Goal: Transaction & Acquisition: Download file/media

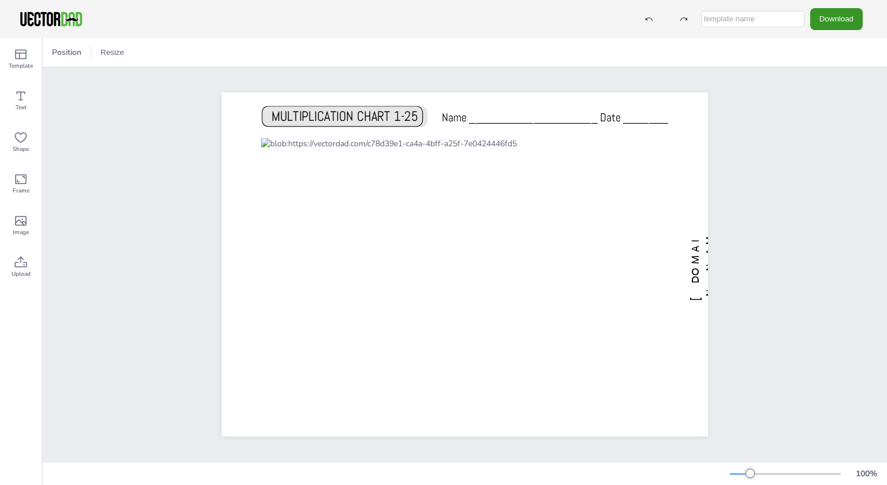
click at [850, 13] on button "Download" at bounding box center [836, 18] width 53 height 21
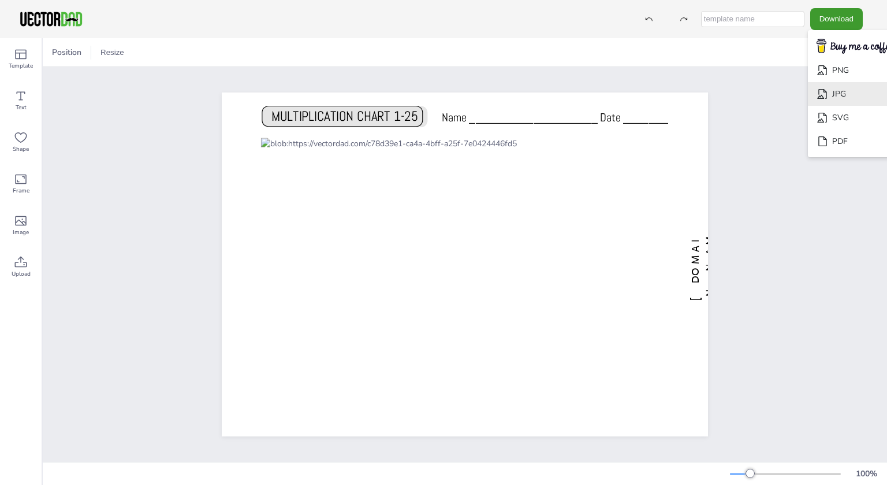
click at [861, 92] on li "JPG" at bounding box center [855, 94] width 95 height 24
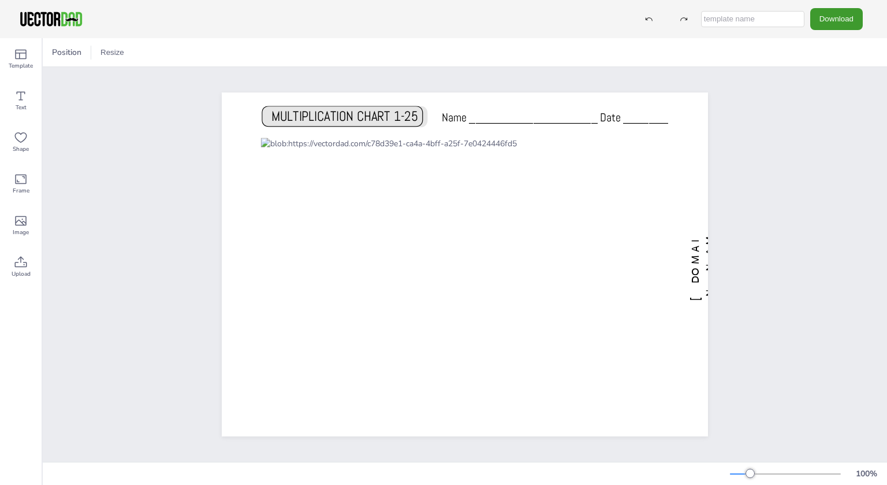
click at [804, 18] on div "Download PNG JPG SVG PDF" at bounding box center [750, 18] width 237 height 21
click at [828, 25] on button "Download" at bounding box center [836, 18] width 53 height 21
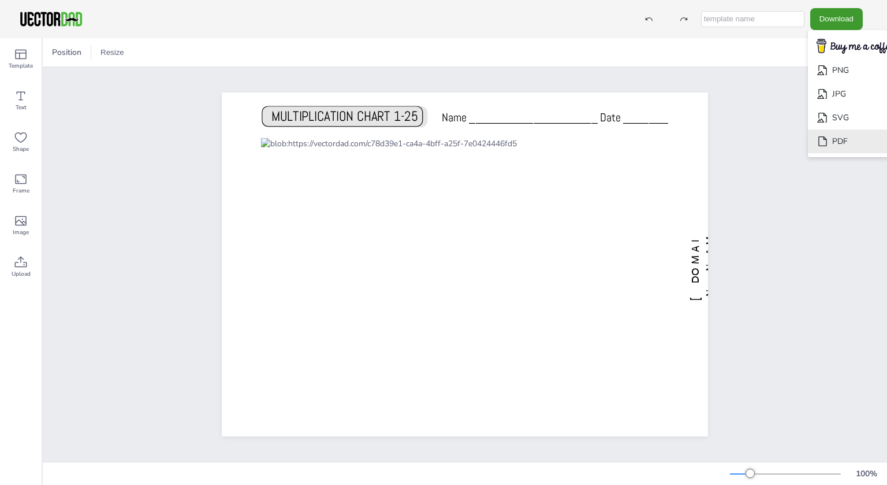
click at [828, 136] on li "PDF" at bounding box center [855, 141] width 95 height 24
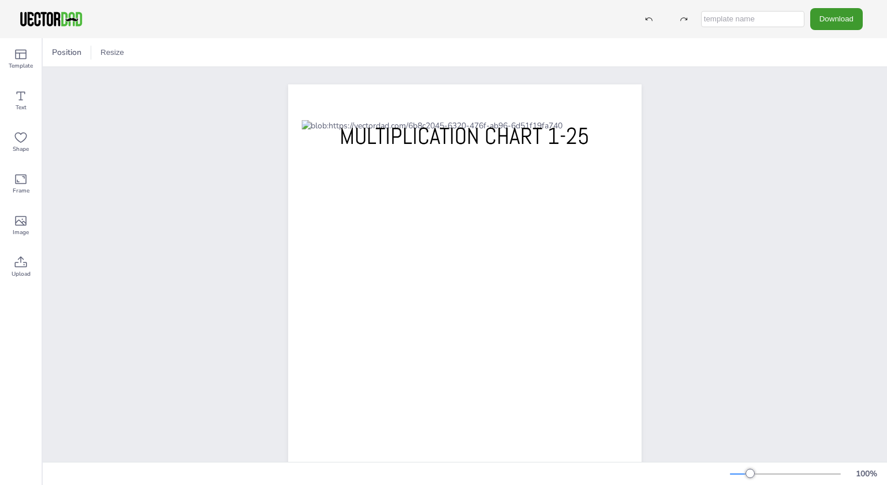
scroll to position [97, 0]
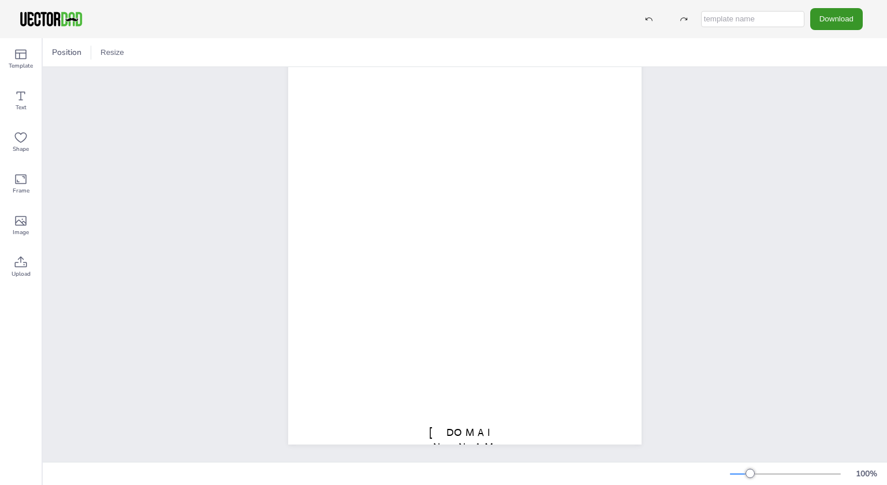
click at [832, 17] on button "Download" at bounding box center [836, 18] width 53 height 21
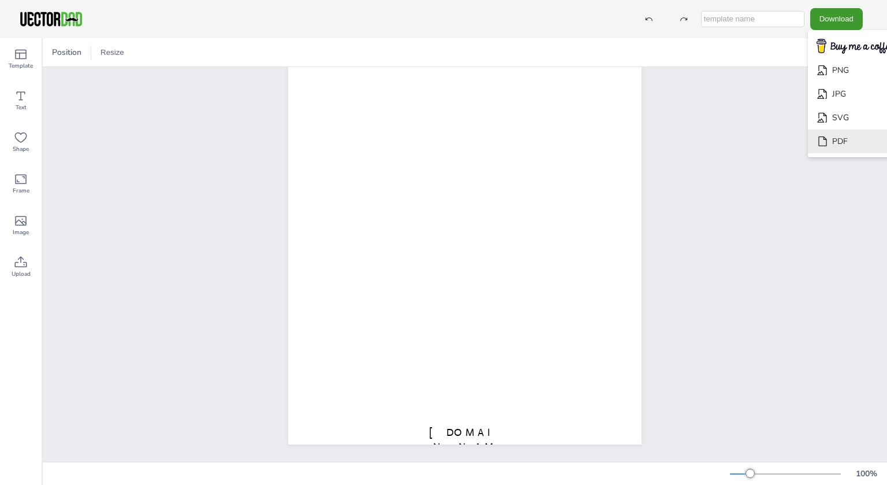
click at [827, 131] on li "PDF" at bounding box center [855, 141] width 95 height 24
